Goal: Information Seeking & Learning: Learn about a topic

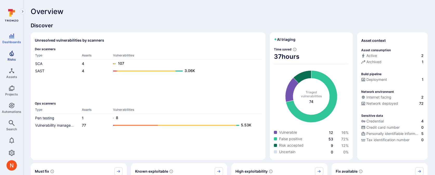
click at [11, 56] on icon "Risks" at bounding box center [12, 53] width 6 height 6
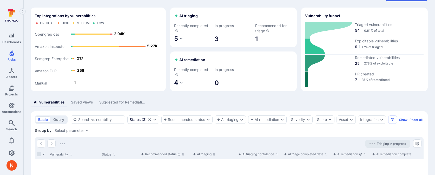
scroll to position [33, 0]
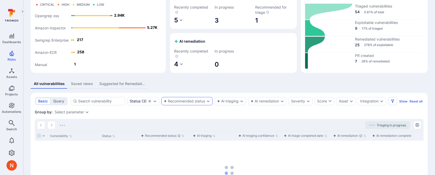
click at [185, 98] on div "Recommended status" at bounding box center [187, 101] width 51 height 8
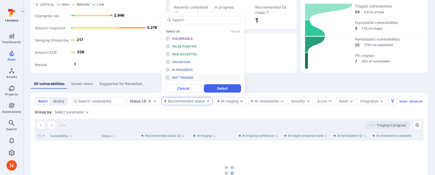
click at [187, 75] on div "Not triaged" at bounding box center [193, 78] width 43 height 6
click at [214, 86] on button "Select" at bounding box center [222, 88] width 37 height 8
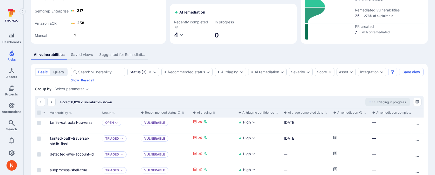
scroll to position [68, 0]
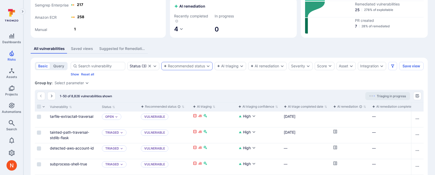
click at [201, 68] on div "Recommended status" at bounding box center [184, 66] width 41 height 4
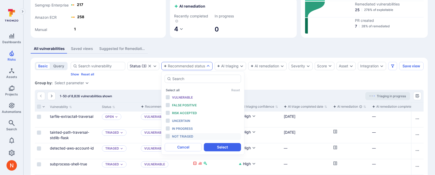
click at [189, 134] on span "Not triaged" at bounding box center [182, 136] width 21 height 4
click at [221, 144] on button "Select" at bounding box center [222, 147] width 37 height 8
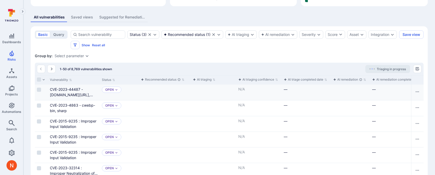
scroll to position [0, 63]
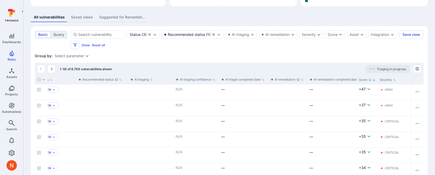
click at [157, 57] on div "Group by: Select parameter" at bounding box center [229, 55] width 389 height 5
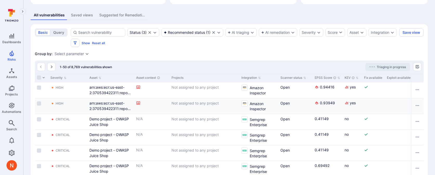
scroll to position [125, 0]
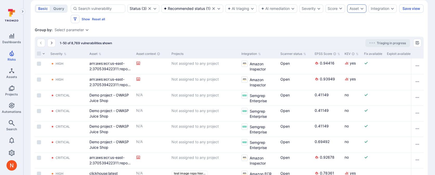
click at [350, 9] on div "Asset" at bounding box center [356, 8] width 19 height 8
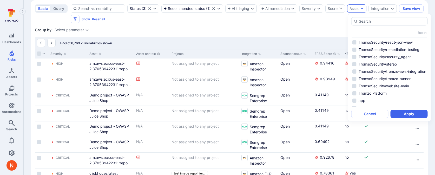
scroll to position [48, 0]
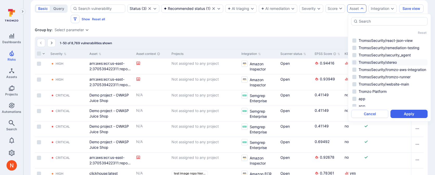
click at [366, 66] on li "TromsoSecurity/stereo" at bounding box center [390, 62] width 76 height 6
click at [405, 111] on button "Apply" at bounding box center [409, 114] width 37 height 8
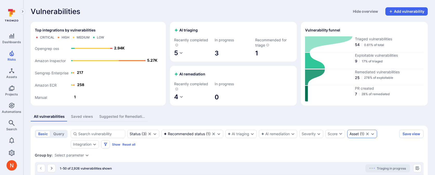
click at [369, 135] on icon "Clear selection" at bounding box center [368, 134] width 4 height 4
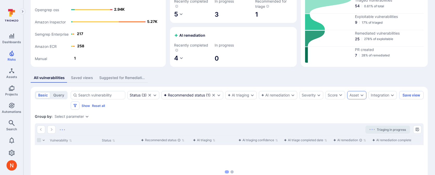
scroll to position [99, 0]
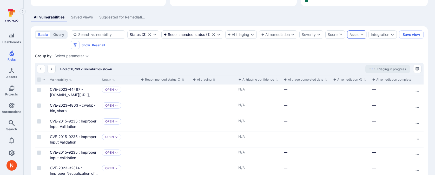
click at [78, 56] on div "Select parameter" at bounding box center [69, 56] width 29 height 4
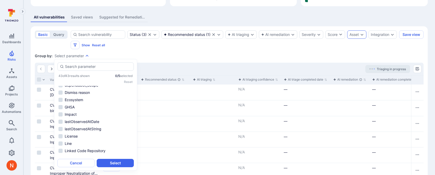
scroll to position [98, 0]
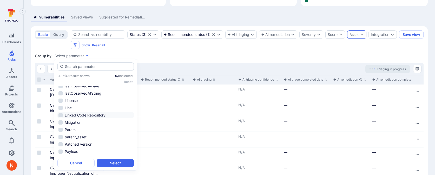
click at [86, 117] on li "Linked Code Repository" at bounding box center [95, 115] width 76 height 6
click at [120, 165] on button "Select" at bounding box center [115, 163] width 37 height 8
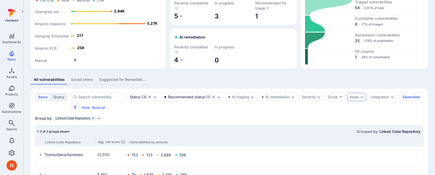
scroll to position [59, 0]
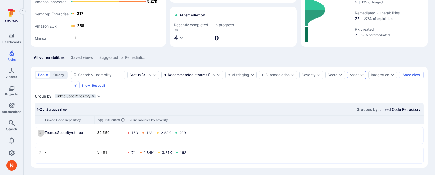
click at [39, 134] on icon "select group" at bounding box center [40, 133] width 4 height 4
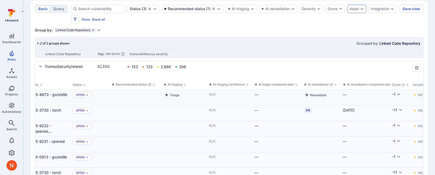
scroll to position [0, 0]
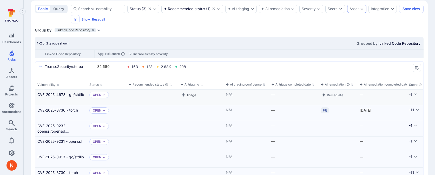
click at [192, 94] on button "Triage" at bounding box center [189, 95] width 17 height 6
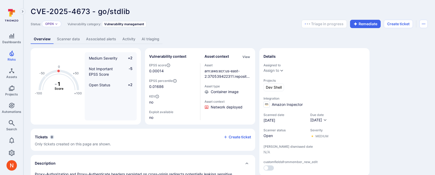
click at [149, 37] on link "AI triaging" at bounding box center [151, 39] width 24 height 10
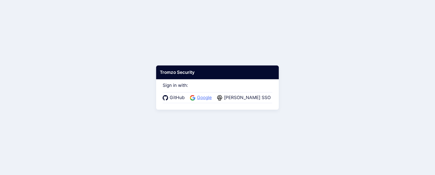
click at [208, 98] on span "Google" at bounding box center [205, 97] width 18 height 7
